Goal: Task Accomplishment & Management: Complete application form

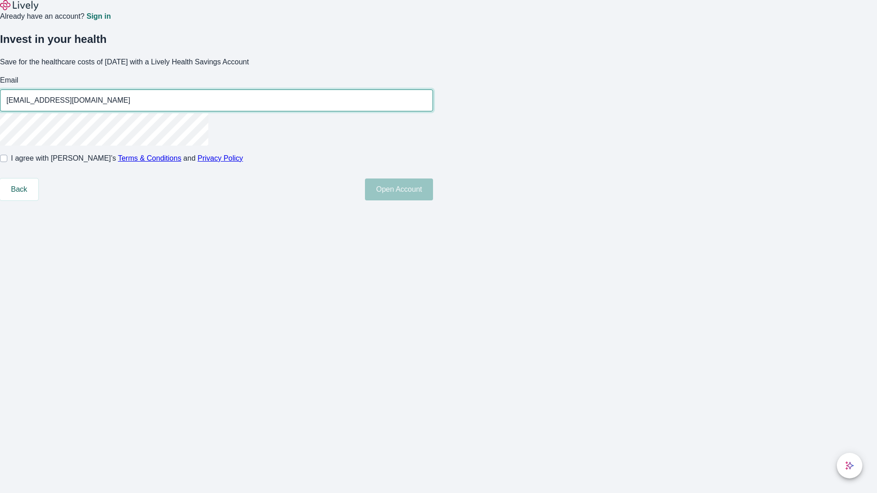
type input "[EMAIL_ADDRESS][DOMAIN_NAME]"
click at [7, 162] on input "I agree with Lively’s Terms & Conditions and Privacy Policy" at bounding box center [3, 158] width 7 height 7
checkbox input "true"
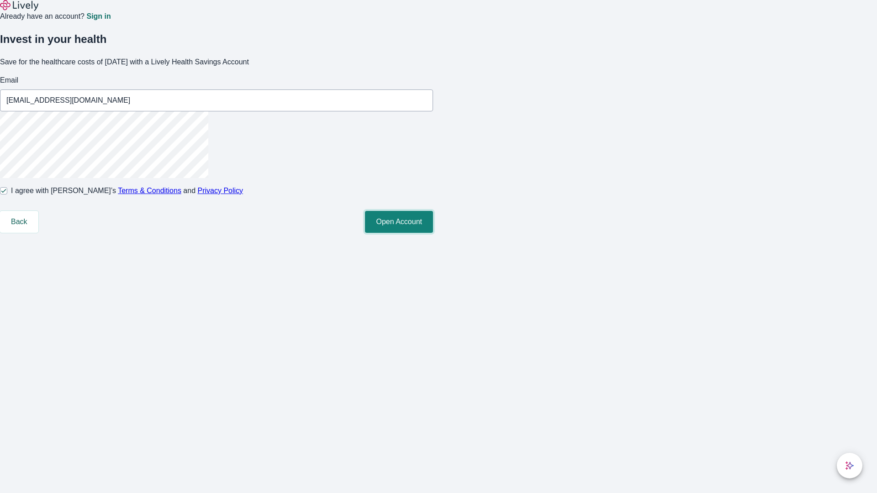
click at [433, 233] on button "Open Account" at bounding box center [399, 222] width 68 height 22
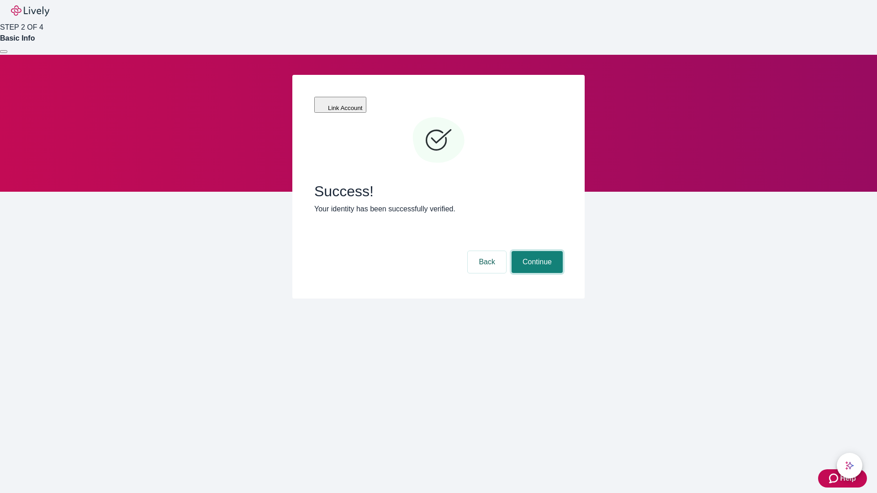
click at [536, 251] on button "Continue" at bounding box center [536, 262] width 51 height 22
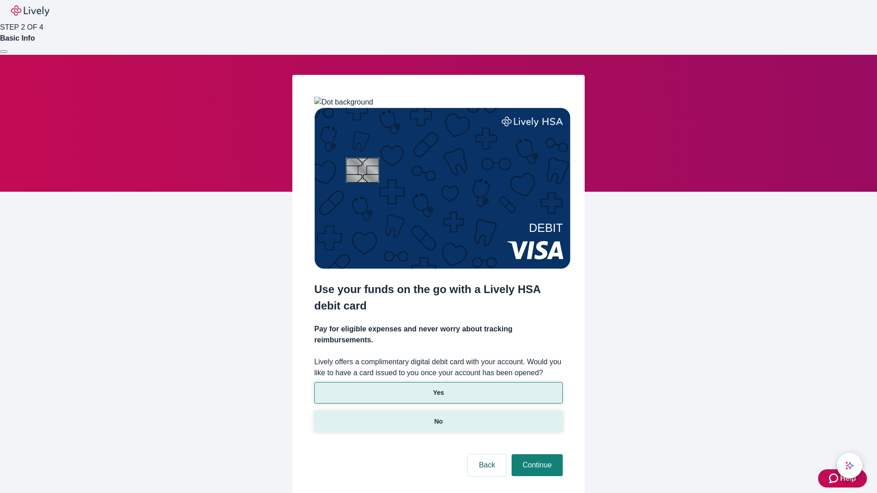
click at [438, 417] on p "No" at bounding box center [438, 422] width 9 height 10
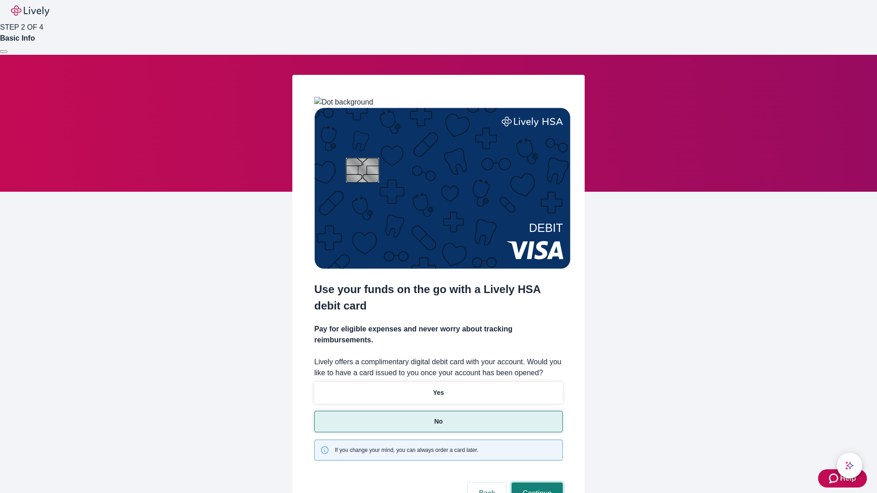
click at [536, 483] on button "Continue" at bounding box center [536, 494] width 51 height 22
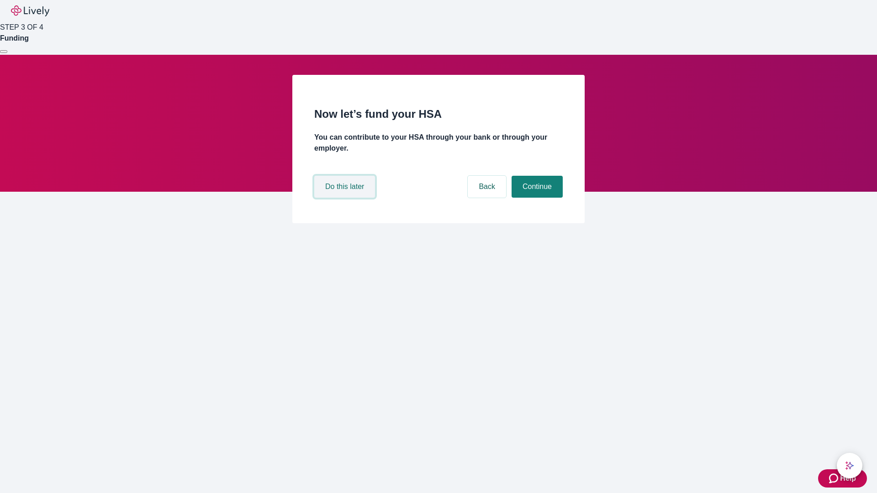
click at [346, 198] on button "Do this later" at bounding box center [344, 187] width 61 height 22
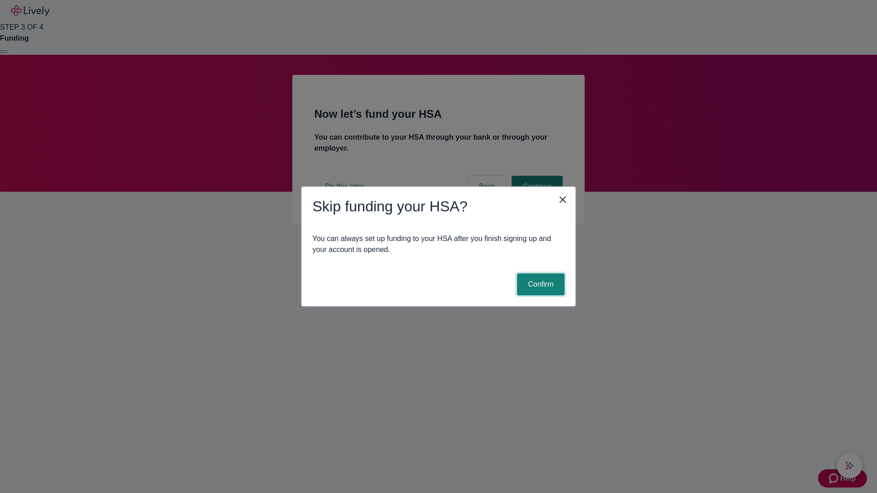
click at [539, 284] on button "Confirm" at bounding box center [540, 284] width 47 height 22
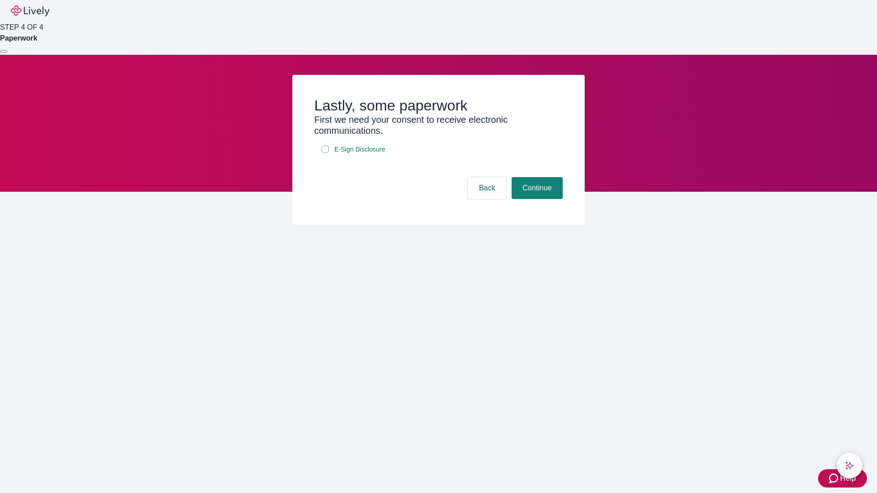
click at [325, 153] on input "E-Sign Disclosure" at bounding box center [324, 149] width 7 height 7
checkbox input "true"
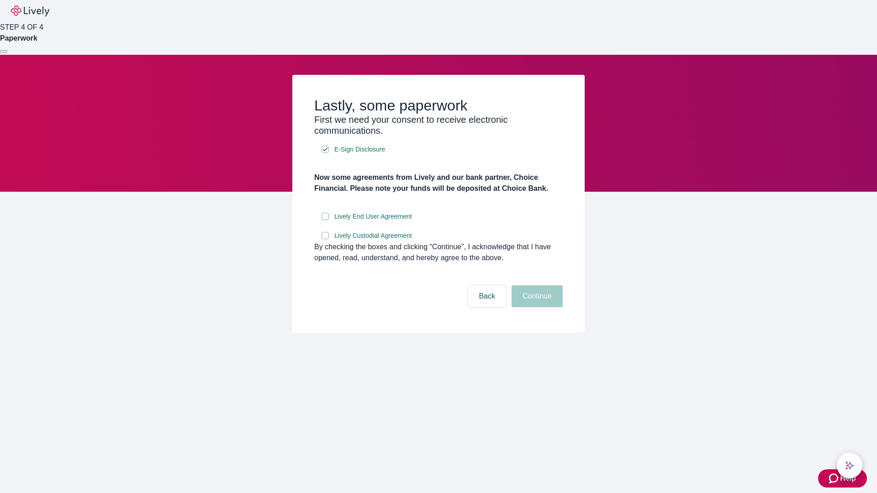
click at [325, 220] on input "Lively End User Agreement" at bounding box center [324, 216] width 7 height 7
checkbox input "true"
click at [325, 239] on input "Lively Custodial Agreement" at bounding box center [324, 235] width 7 height 7
checkbox input "true"
click at [536, 307] on button "Continue" at bounding box center [536, 296] width 51 height 22
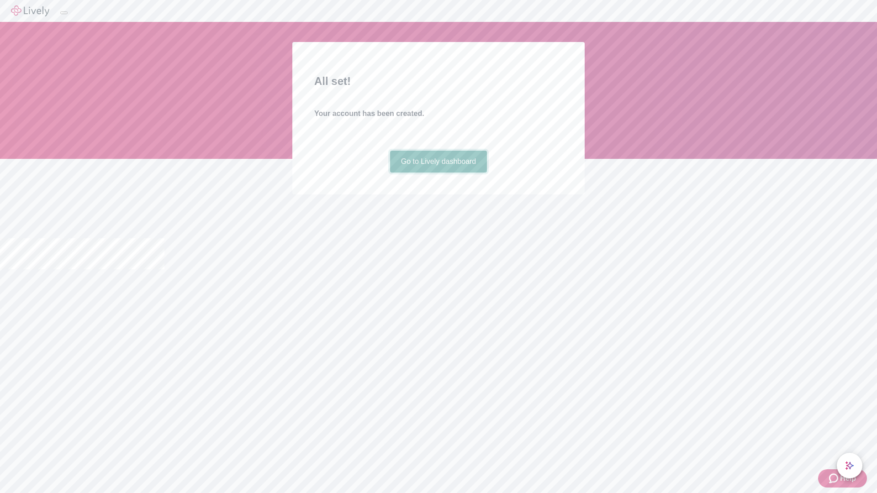
click at [438, 173] on link "Go to Lively dashboard" at bounding box center [438, 162] width 97 height 22
